Goal: Information Seeking & Learning: Learn about a topic

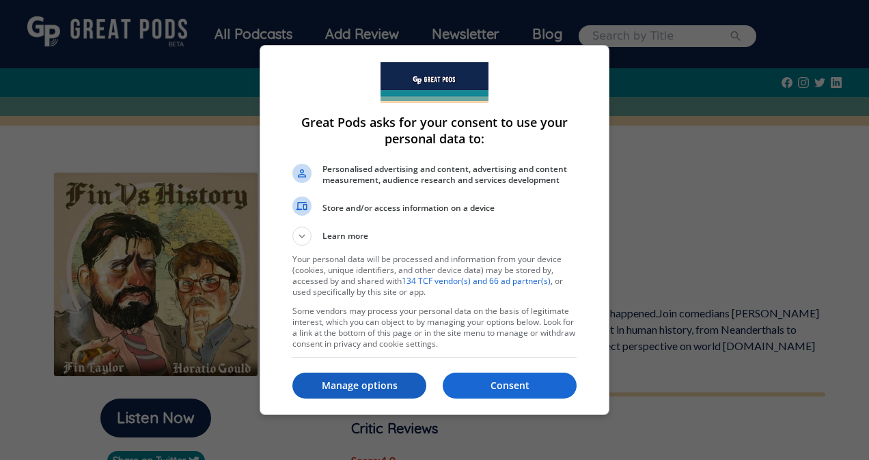
scroll to position [68, 0]
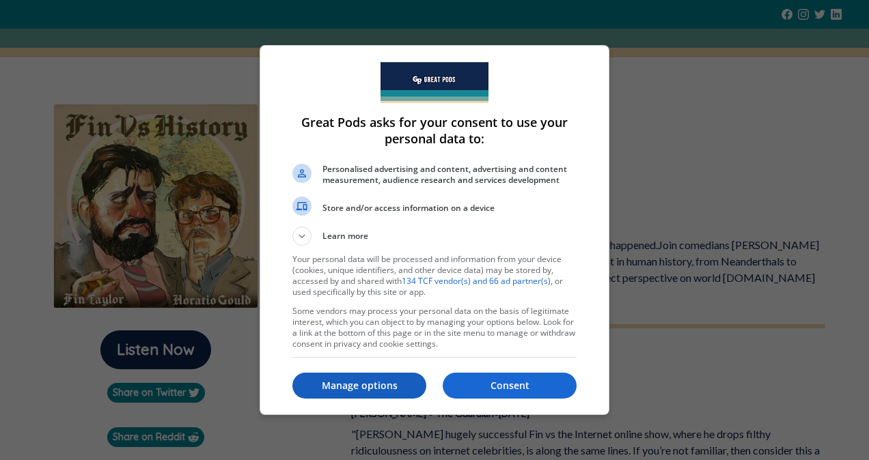
click at [393, 397] on button "Manage options" at bounding box center [359, 386] width 134 height 26
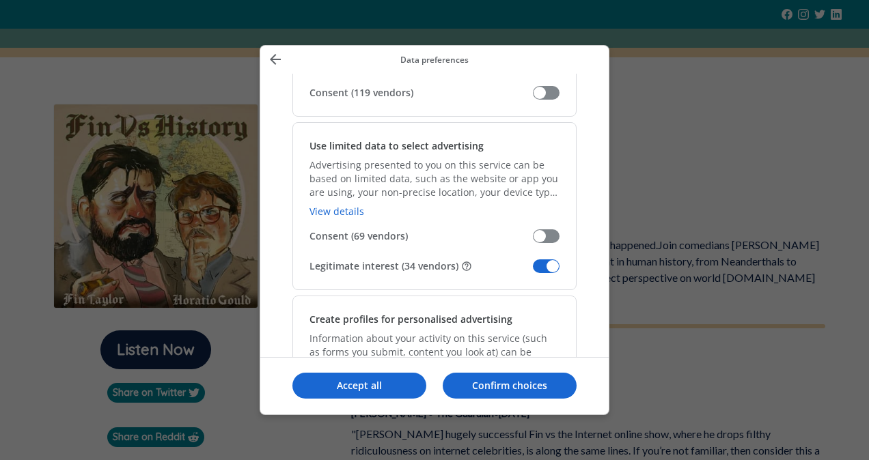
click at [545, 266] on span "Manage your data" at bounding box center [546, 267] width 27 height 14
click at [533, 271] on input "Legitimate interest (34 vendors)" at bounding box center [533, 271] width 0 height 0
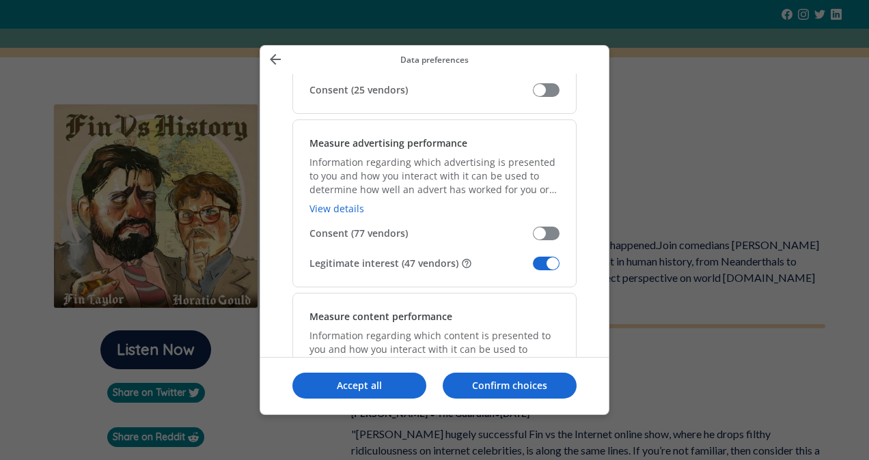
scroll to position [956, 0]
click at [542, 269] on div "Measure advertising performance Information regarding which advertising is pres…" at bounding box center [434, 202] width 284 height 168
click at [526, 251] on div "Measure advertising performance Information regarding which advertising is pres…" at bounding box center [434, 202] width 284 height 168
click at [545, 268] on div "Measure advertising performance Information regarding which advertising is pres…" at bounding box center [434, 202] width 284 height 168
click at [541, 263] on span "Manage your data" at bounding box center [546, 262] width 27 height 14
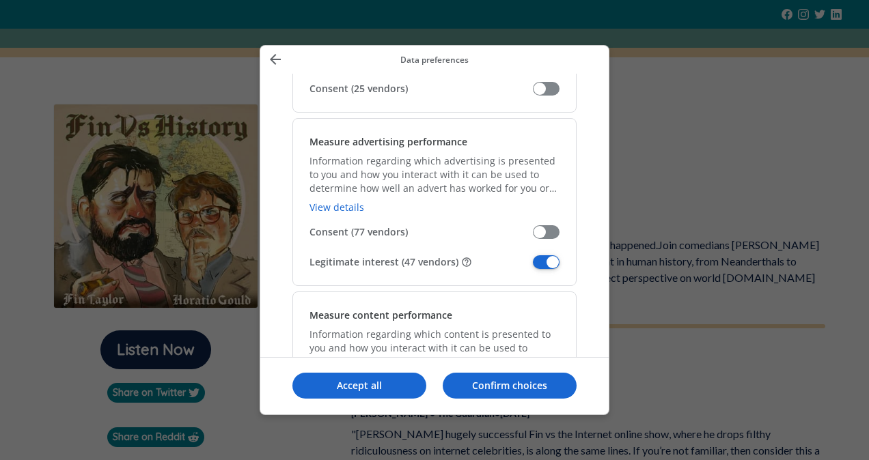
click at [533, 267] on input "Legitimate interest (47 vendors)" at bounding box center [533, 267] width 0 height 0
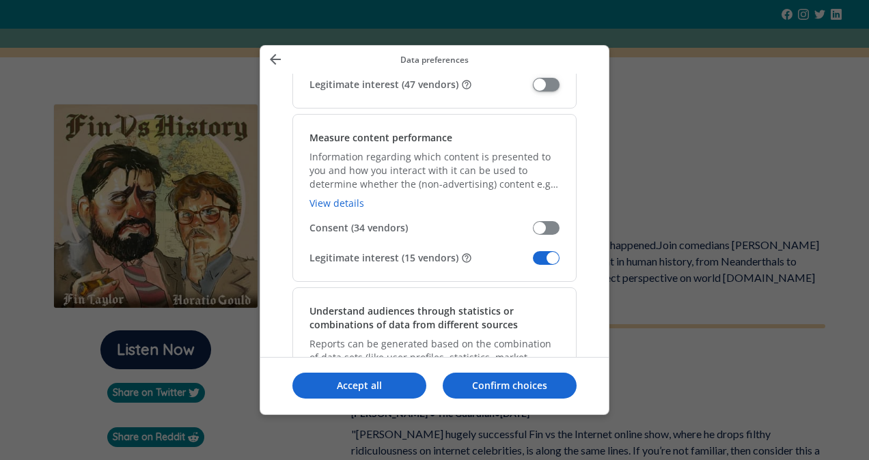
scroll to position [1161, 0]
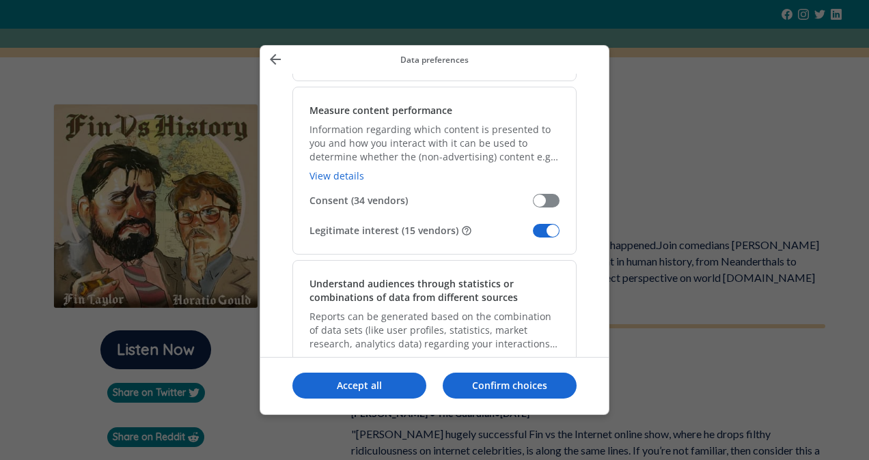
click at [541, 218] on div "Measure content performance Information regarding which content is presented to…" at bounding box center [434, 171] width 284 height 168
click at [541, 224] on span "Manage your data" at bounding box center [546, 231] width 27 height 14
click at [533, 236] on input "Legitimate interest (15 vendors)" at bounding box center [533, 236] width 0 height 0
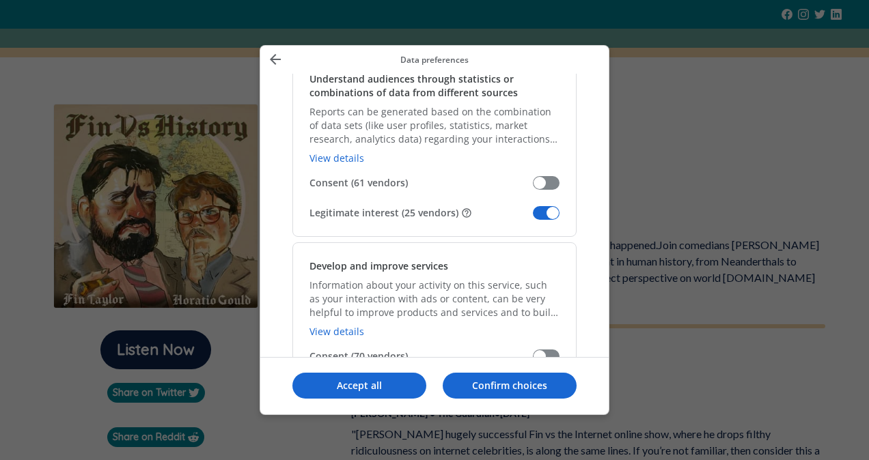
click at [546, 214] on span "Manage your data" at bounding box center [546, 213] width 27 height 14
click at [533, 218] on input "Legitimate interest (25 vendors)" at bounding box center [533, 218] width 0 height 0
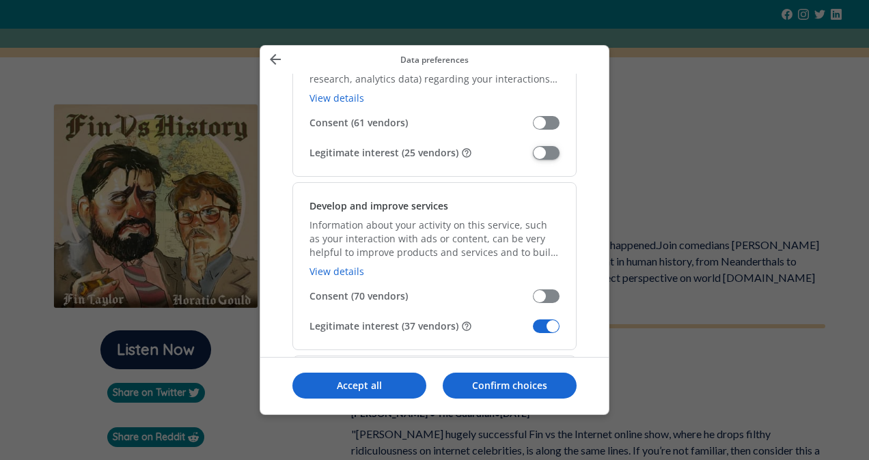
scroll to position [1571, 0]
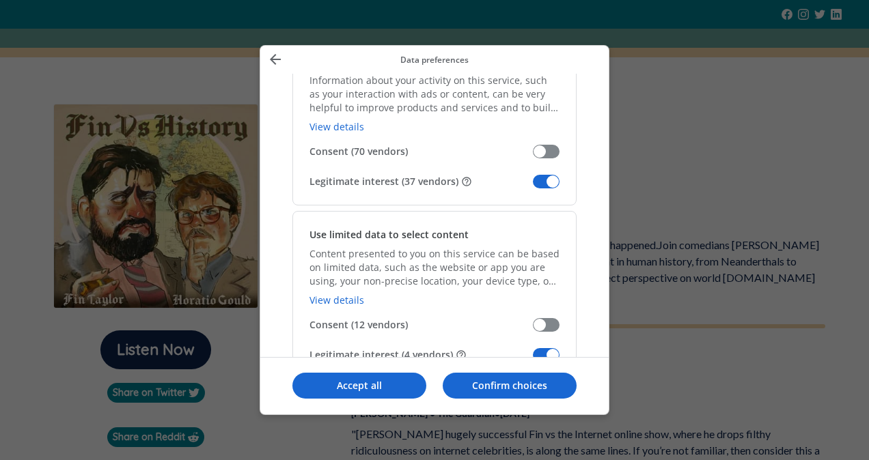
click at [540, 181] on span "Manage your data" at bounding box center [546, 182] width 27 height 14
click at [533, 186] on input "Legitimate interest (37 vendors)" at bounding box center [533, 186] width 0 height 0
click at [542, 348] on span "Manage your data" at bounding box center [546, 355] width 27 height 14
click at [533, 360] on input "Legitimate interest (4 vendors)" at bounding box center [533, 360] width 0 height 0
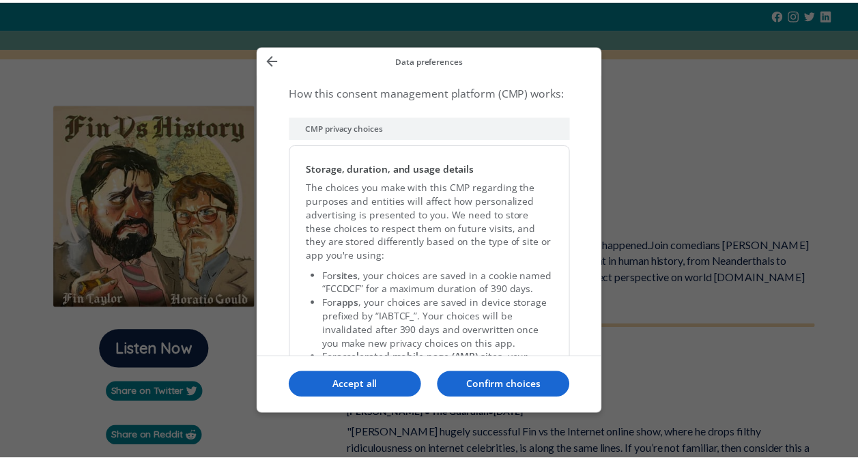
scroll to position [2900, 0]
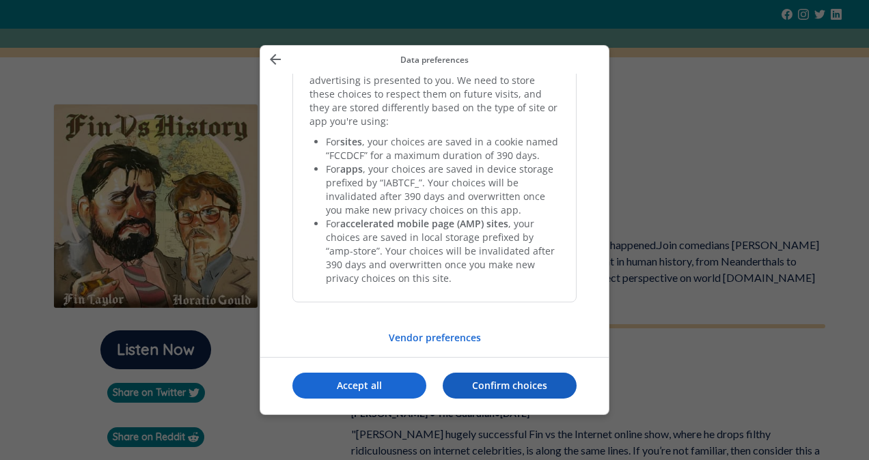
click at [492, 384] on p "Confirm choices" at bounding box center [510, 386] width 134 height 14
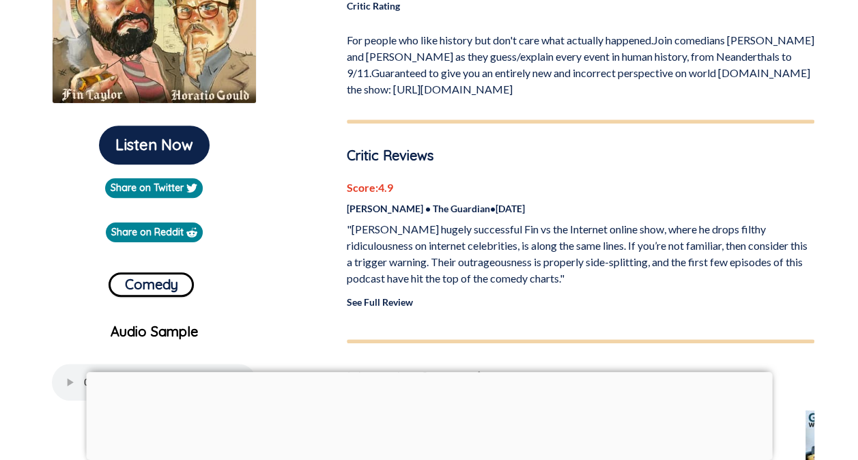
scroll to position [341, 0]
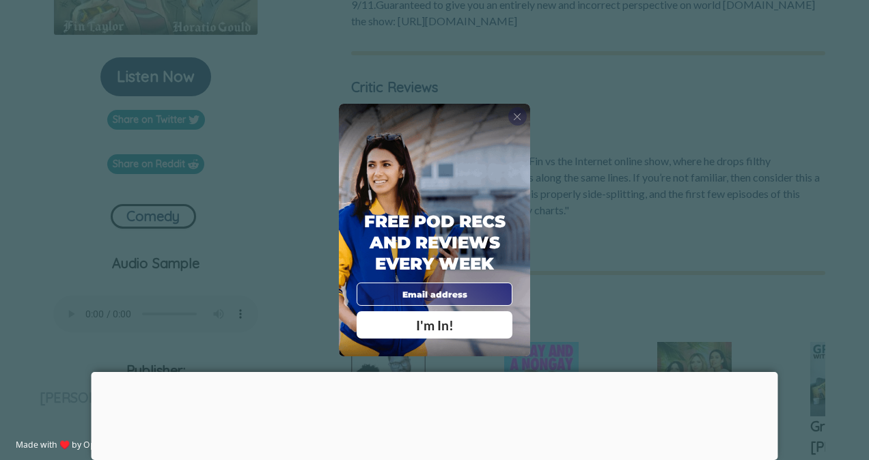
click at [515, 118] on span "X" at bounding box center [517, 117] width 8 height 12
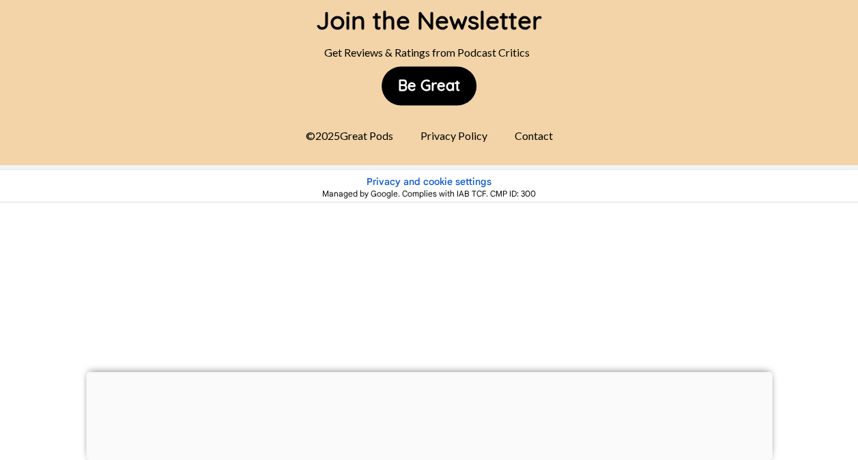
scroll to position [1192, 0]
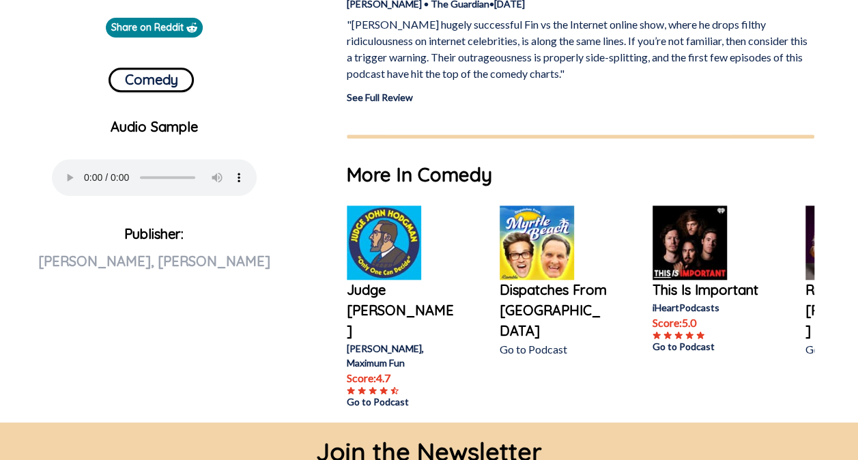
scroll to position [273, 0]
